Goal: Find specific page/section: Find specific page/section

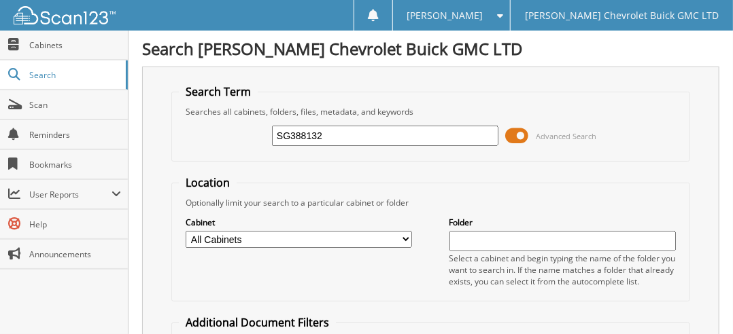
type input "SG388132"
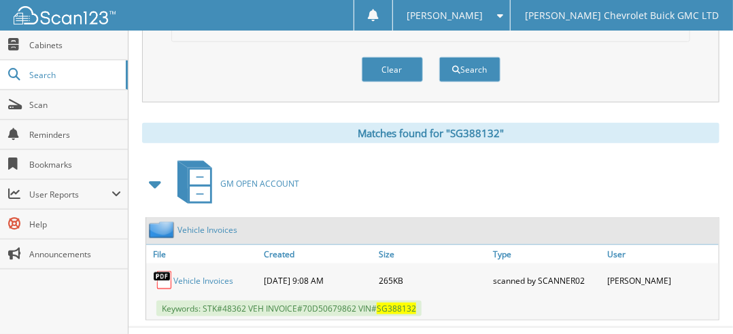
scroll to position [507, 0]
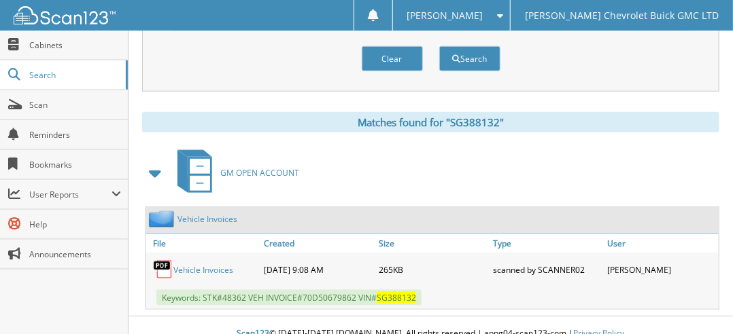
click at [198, 264] on link "Vehicle Invoices" at bounding box center [203, 270] width 60 height 12
